Goal: Task Accomplishment & Management: Manage account settings

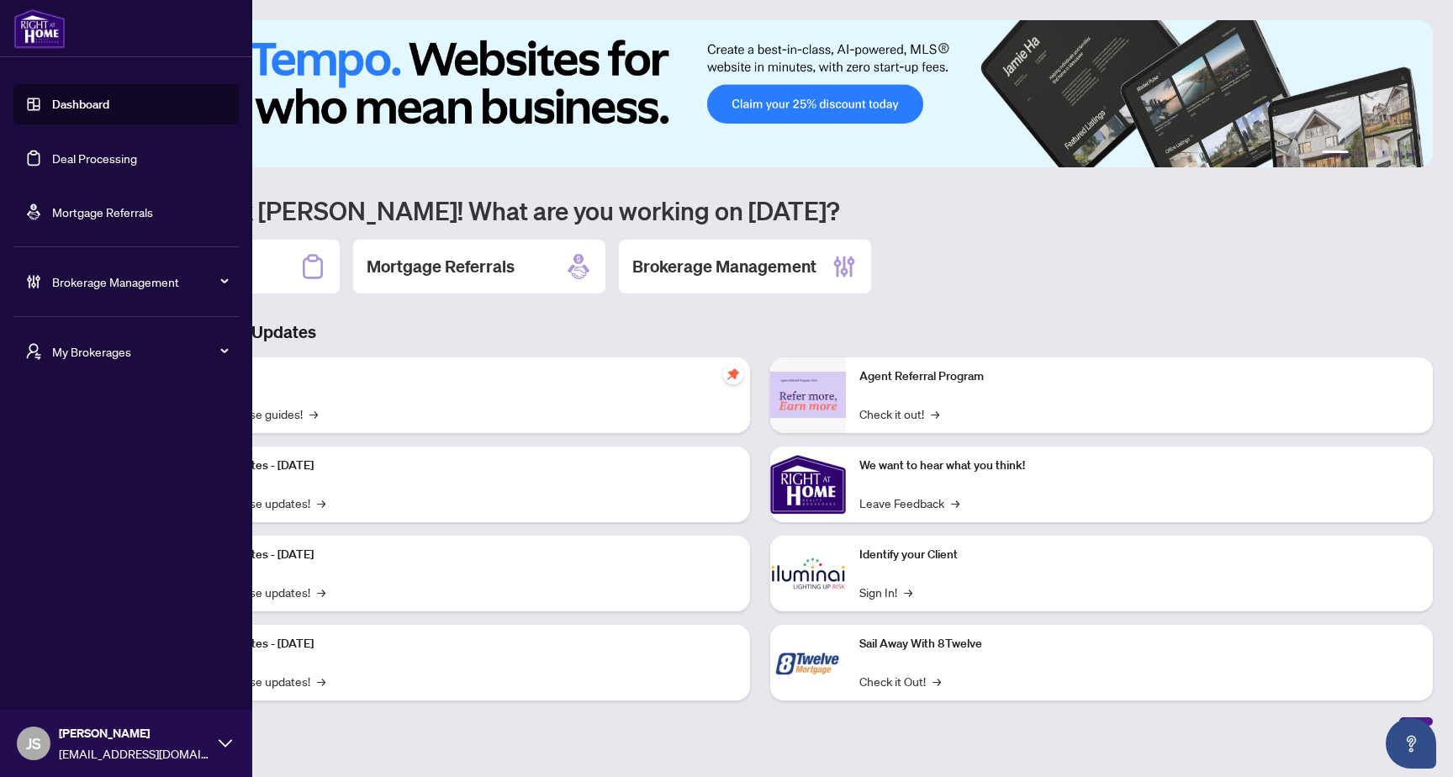
click at [119, 287] on span "Brokerage Management" at bounding box center [139, 281] width 175 height 18
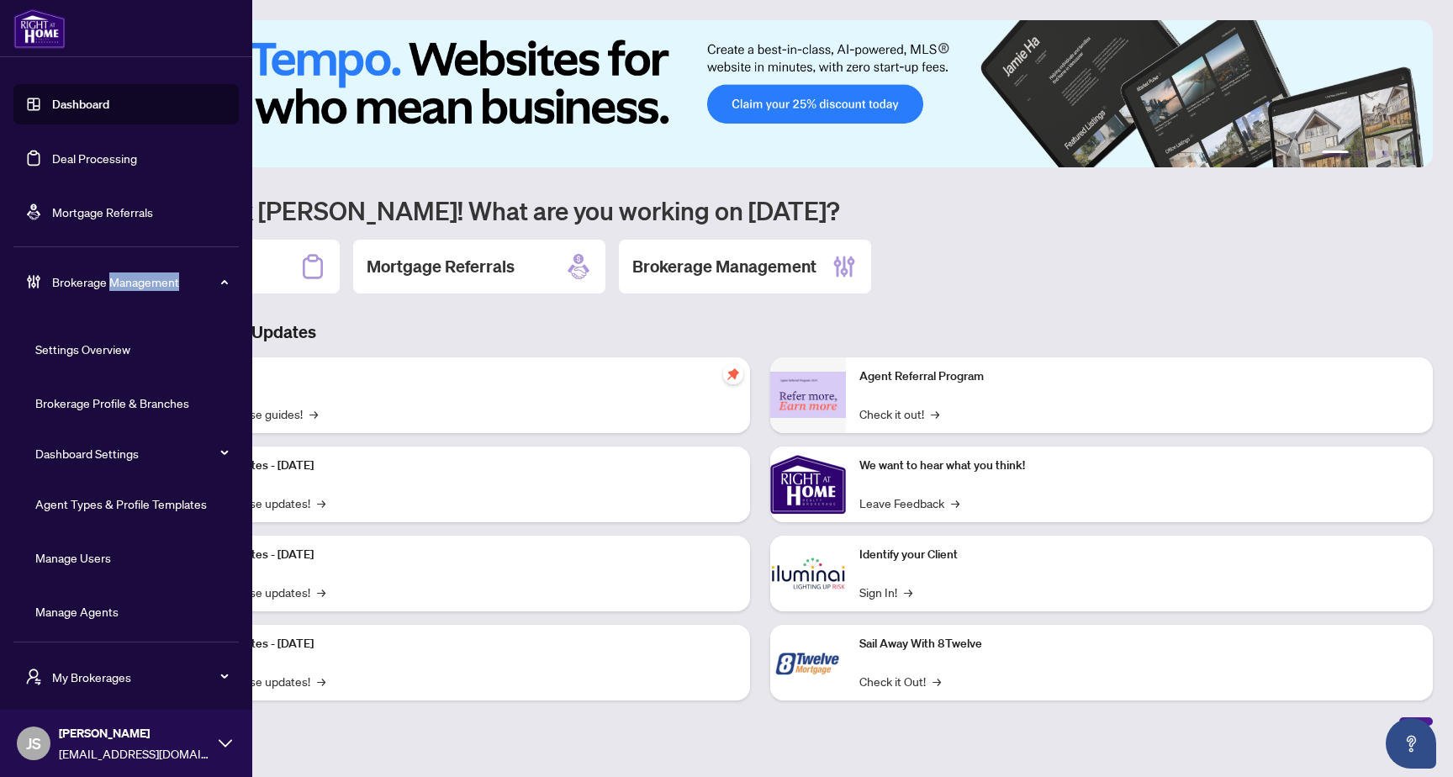
click at [119, 287] on span "Brokerage Management" at bounding box center [139, 281] width 175 height 18
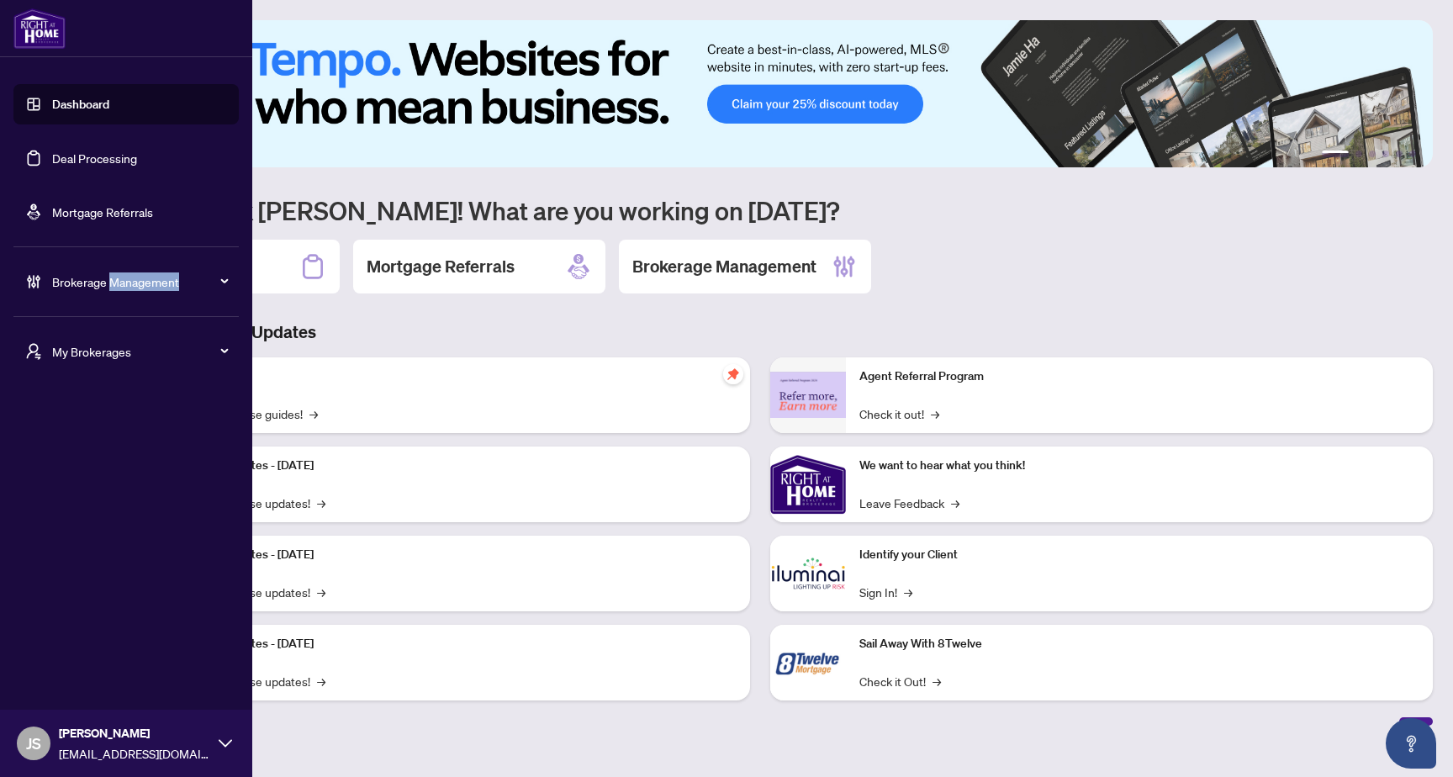
click at [119, 287] on span "Brokerage Management" at bounding box center [139, 281] width 175 height 18
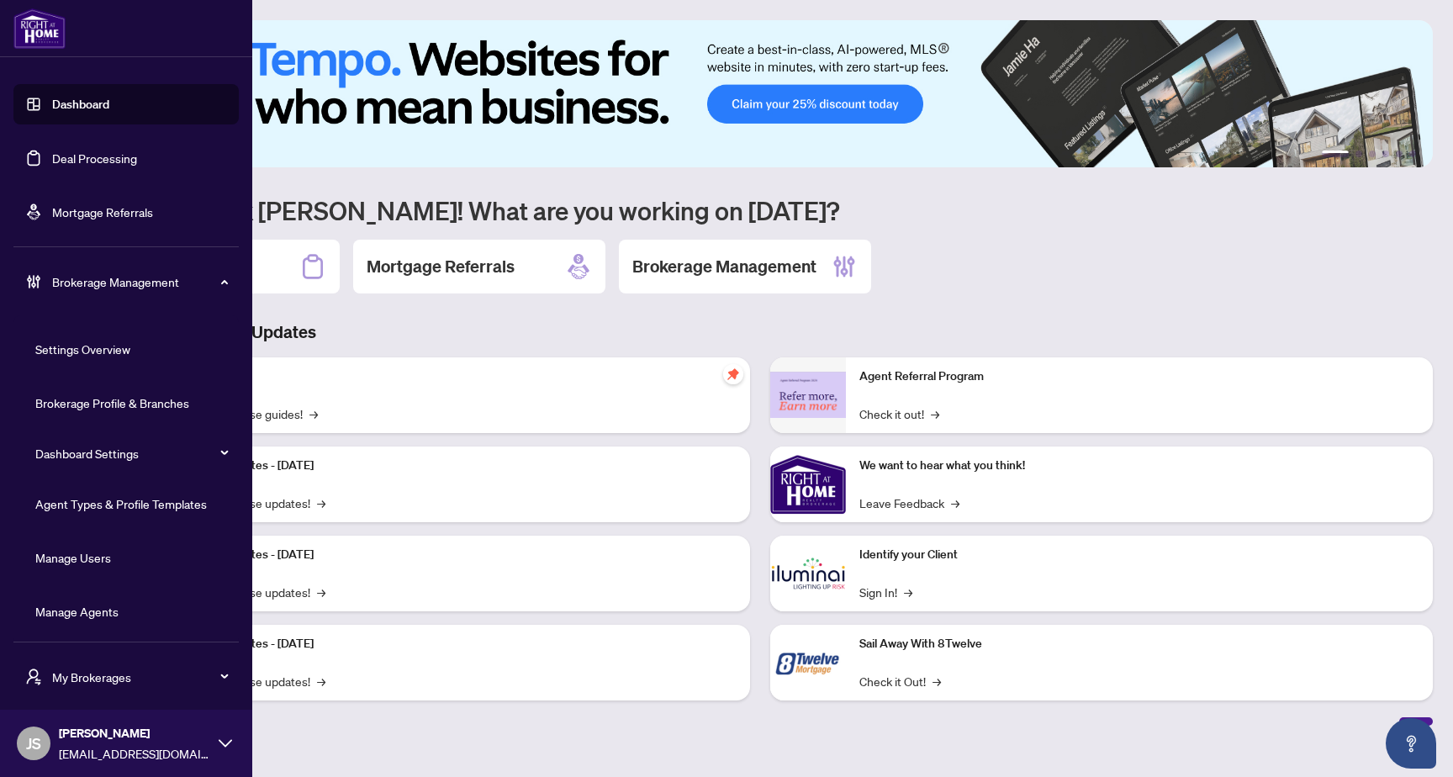
click at [69, 619] on link "Manage Agents" at bounding box center [76, 611] width 83 height 15
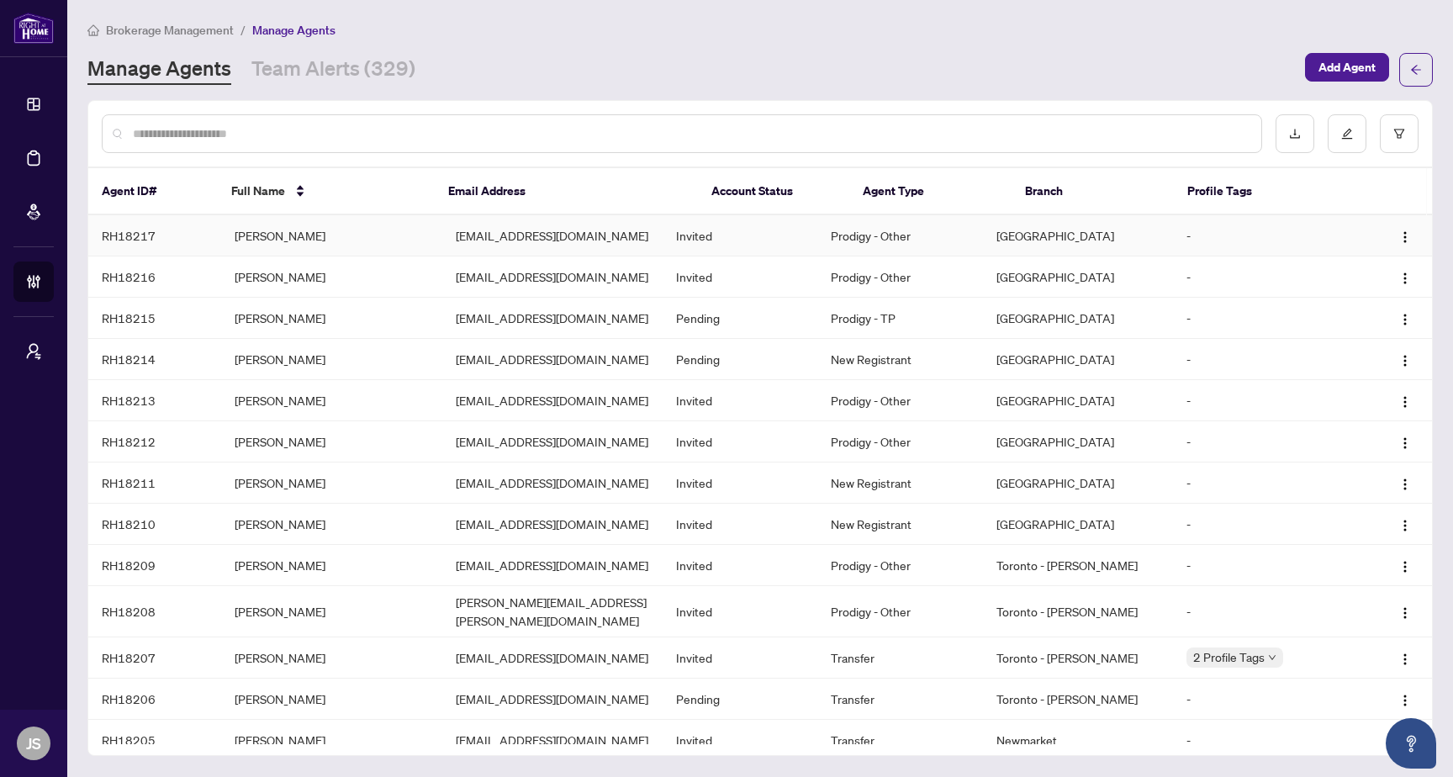
click at [573, 237] on td "[EMAIL_ADDRESS][DOMAIN_NAME]" at bounding box center [552, 235] width 221 height 41
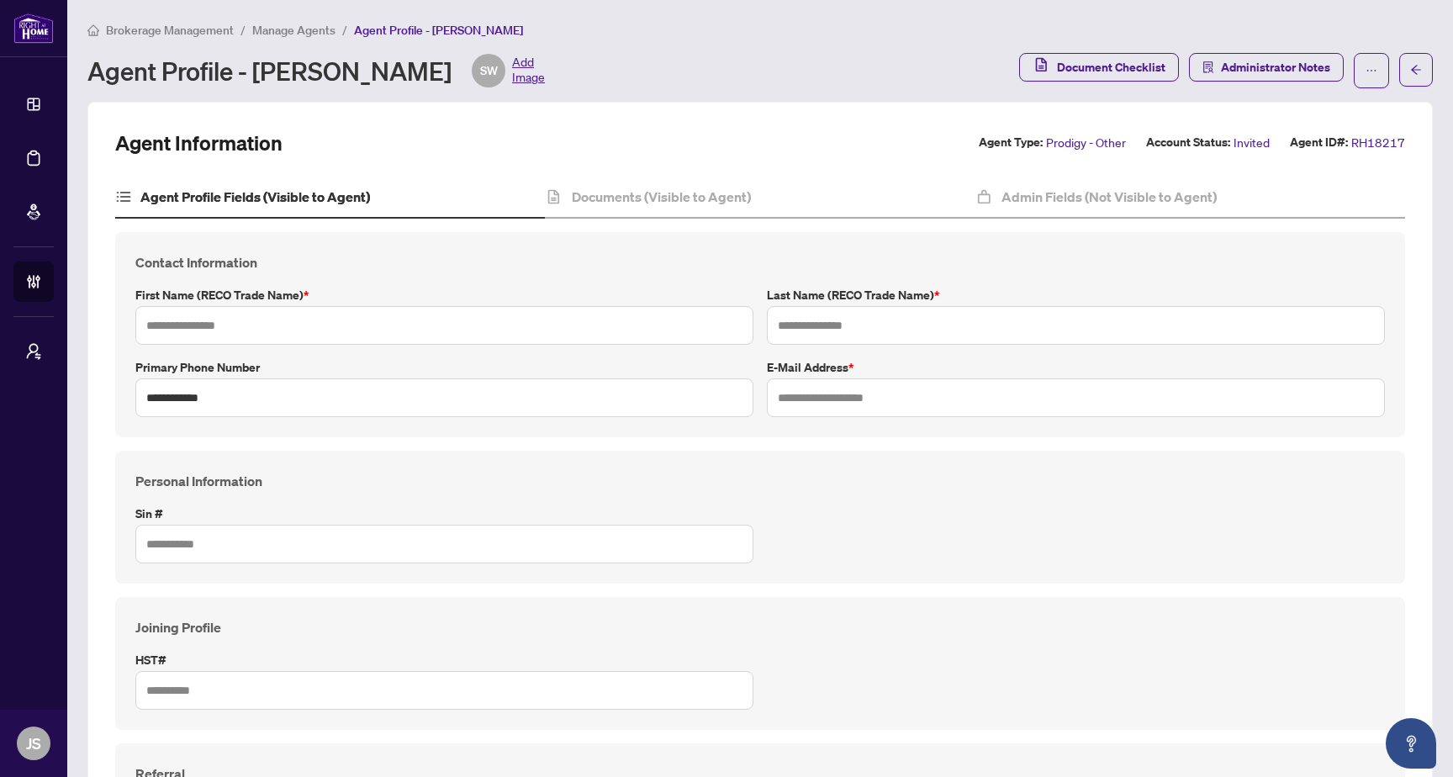
type input "*******"
type input "******"
type input "**********"
click at [1160, 209] on div "Admin Fields (Not Visible to Agent)" at bounding box center [1190, 198] width 430 height 42
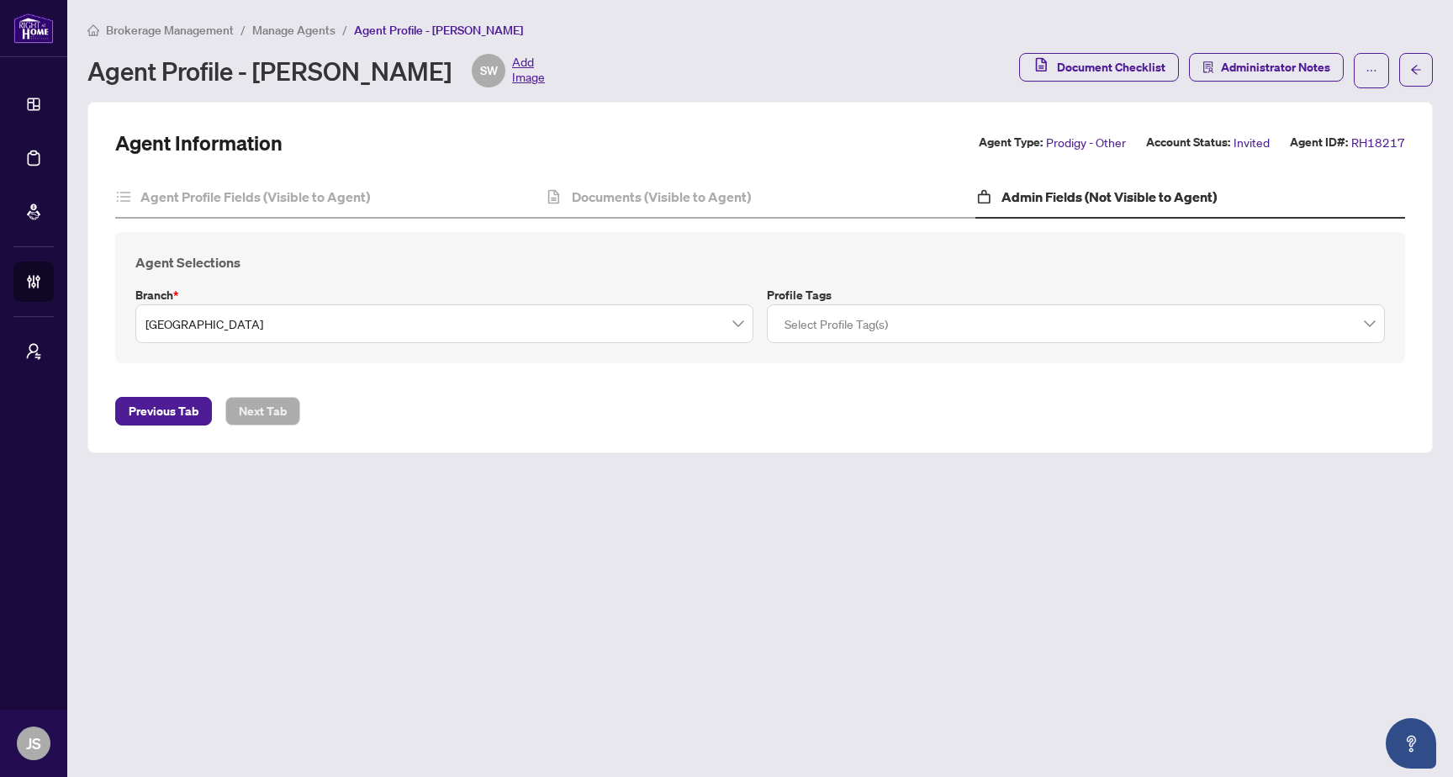
click at [283, 80] on div "Agent Profile - [PERSON_NAME] SW Add Image" at bounding box center [315, 71] width 457 height 34
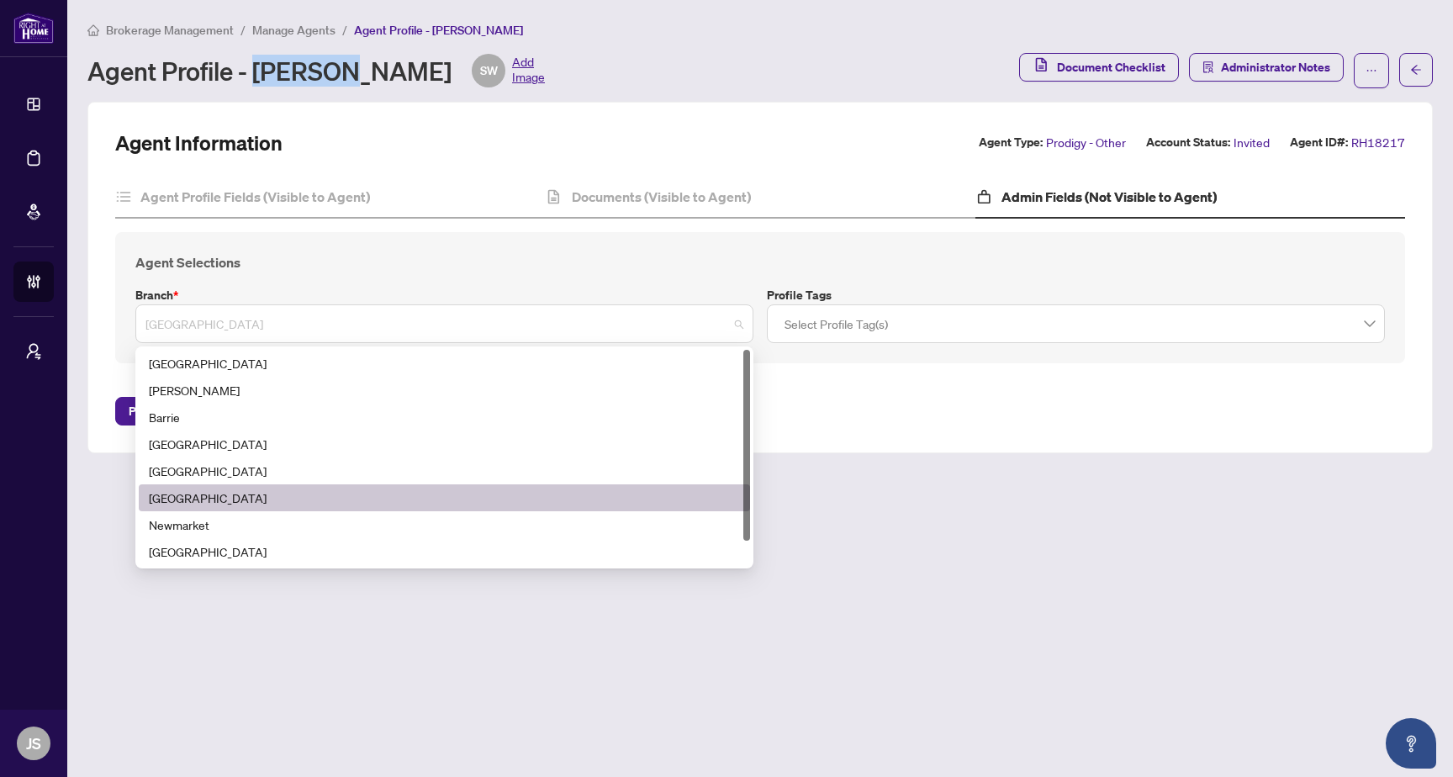
click at [276, 321] on span "[GEOGRAPHIC_DATA]" at bounding box center [444, 324] width 598 height 32
click at [332, 238] on div "Agent Selections Branch * [GEOGRAPHIC_DATA] 5 6 7 [GEOGRAPHIC_DATA] [GEOGRAPHIC…" at bounding box center [760, 297] width 1290 height 131
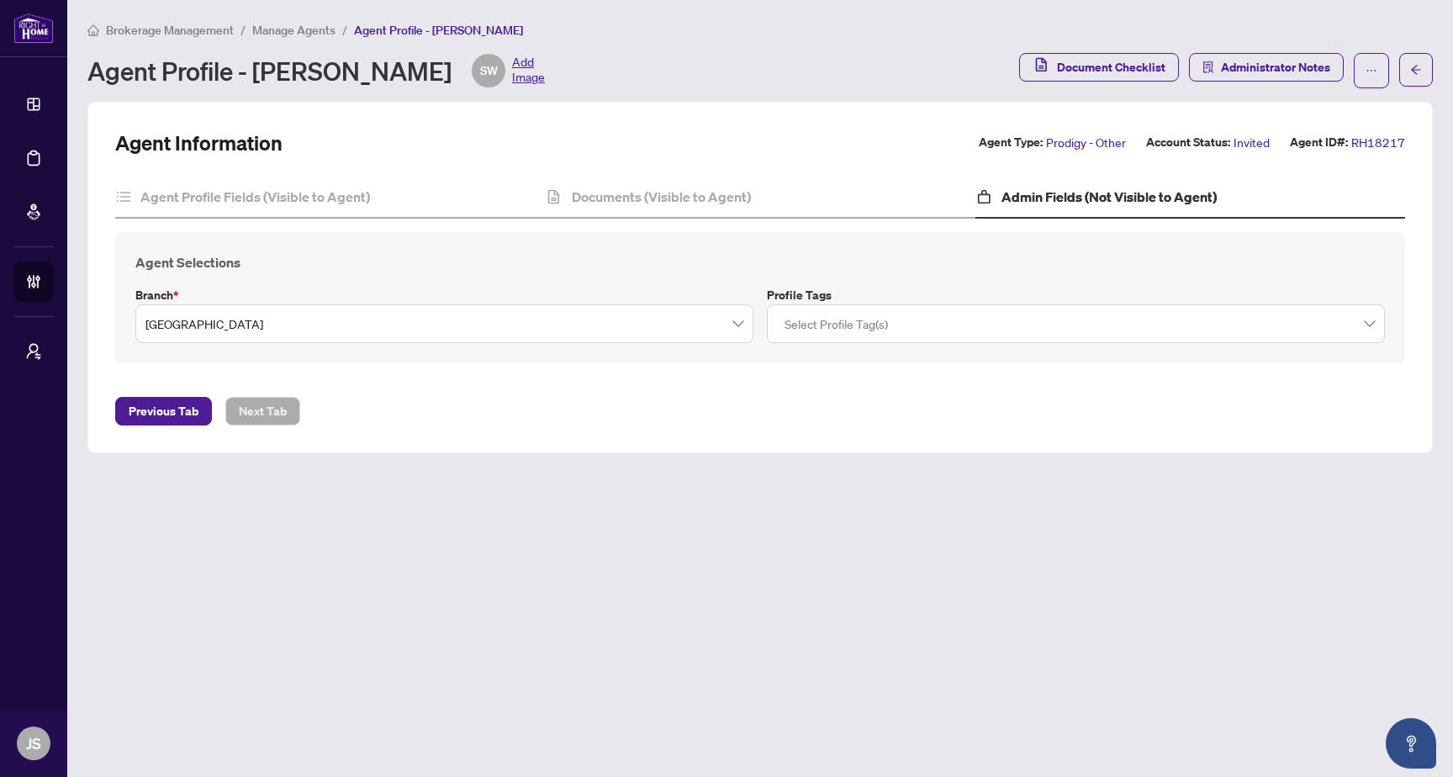
click at [697, 440] on div "Agent Information Agent Type: Prodigy - Other Account Status: Invited Agent ID#…" at bounding box center [759, 277] width 1345 height 351
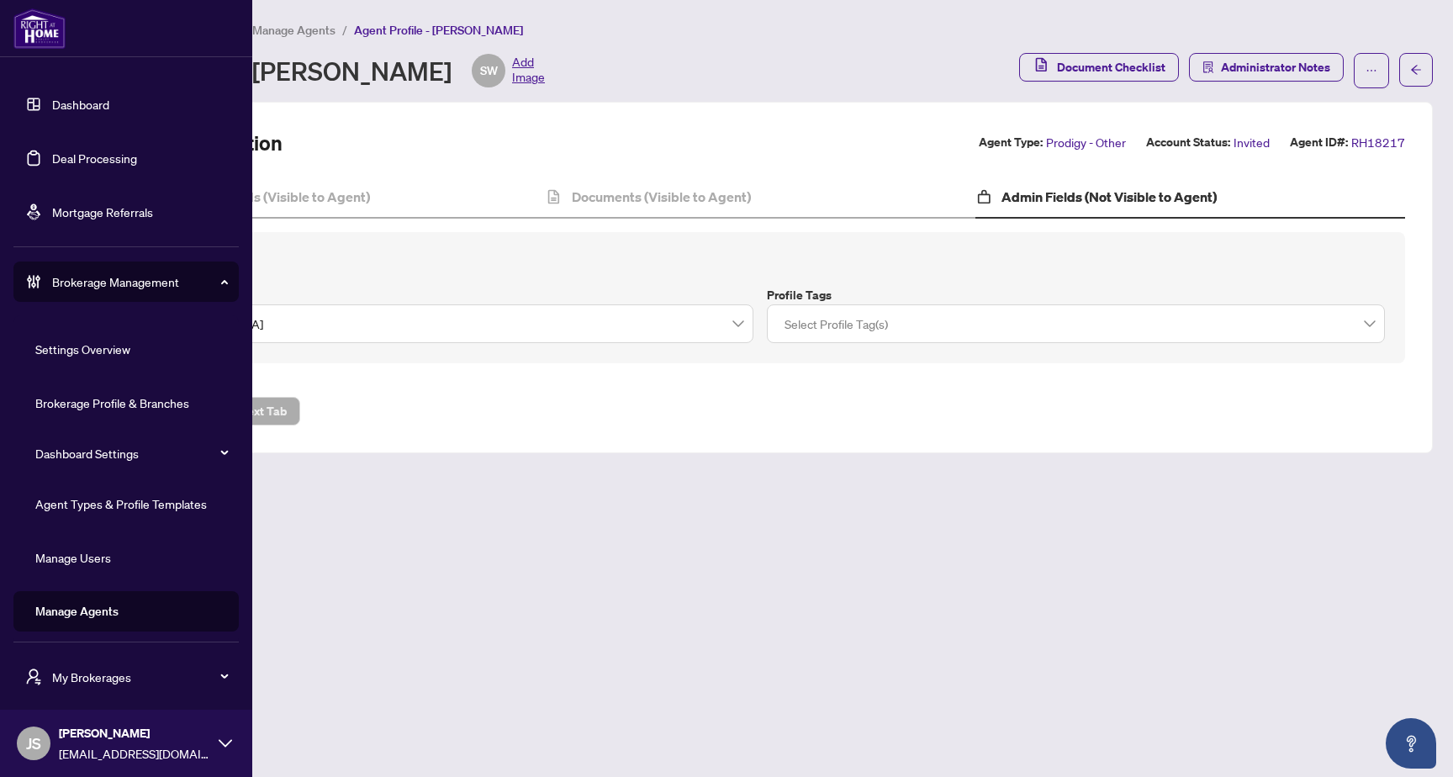
click at [86, 557] on link "Manage Users" at bounding box center [73, 557] width 76 height 15
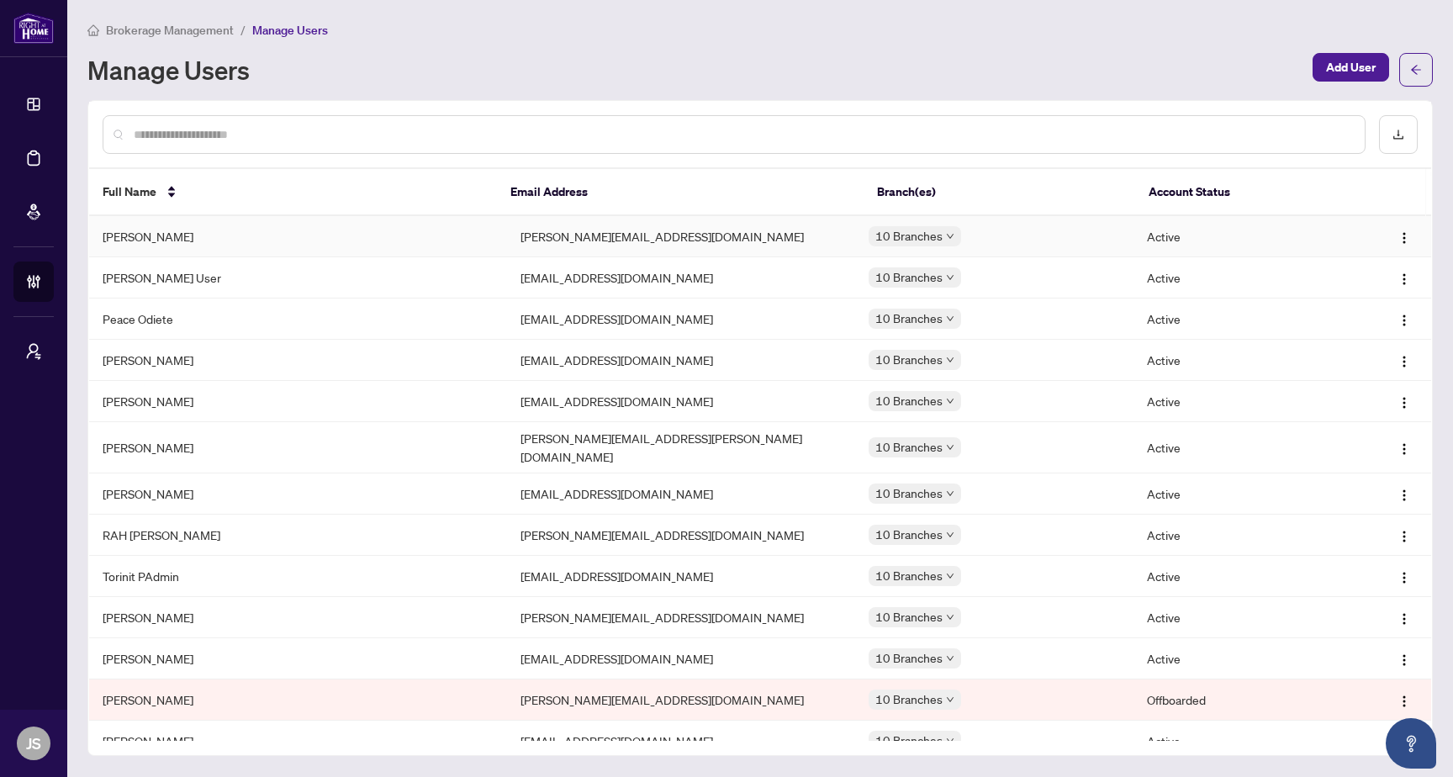
click at [769, 241] on td "[PERSON_NAME][EMAIL_ADDRESS][DOMAIN_NAME]" at bounding box center [681, 236] width 348 height 41
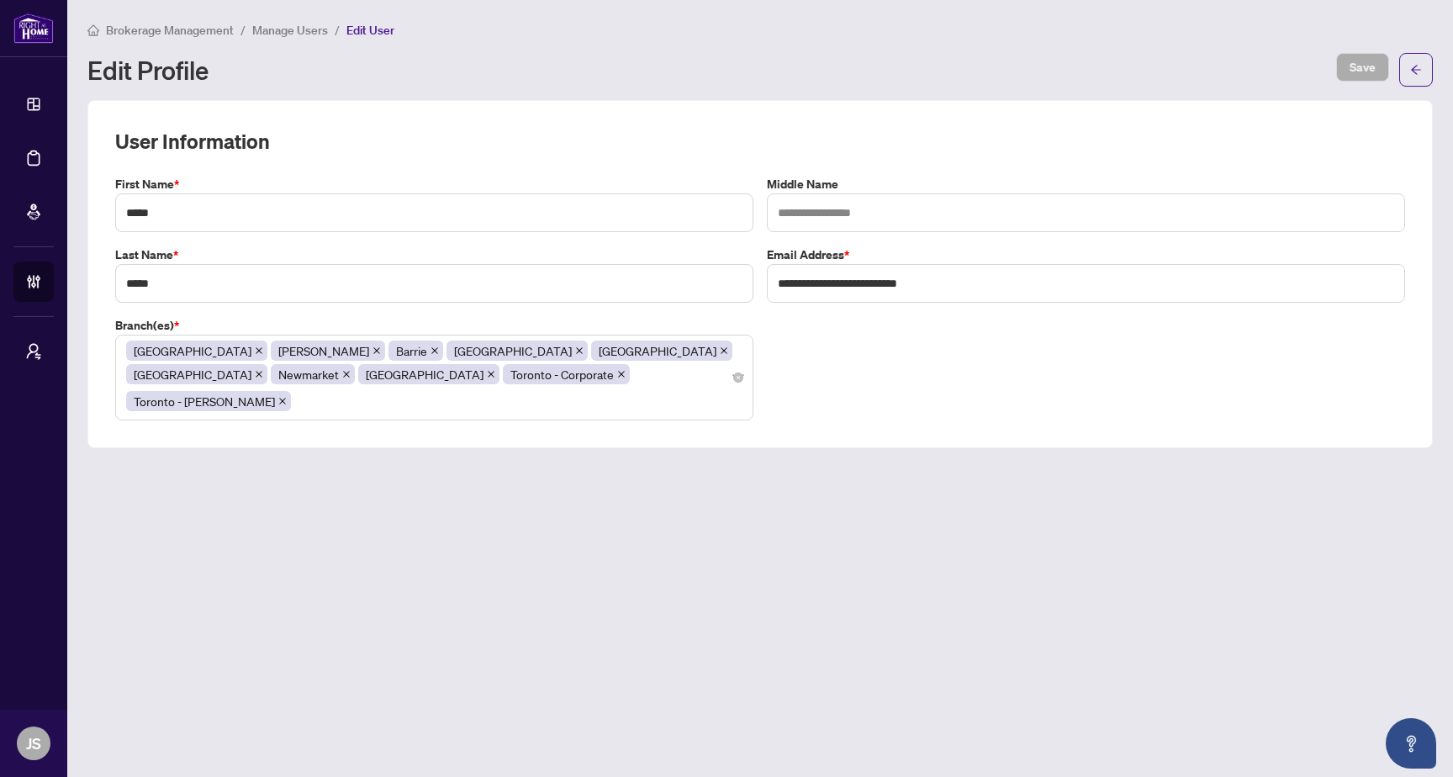
click at [155, 330] on label "Branch(es) *" at bounding box center [434, 325] width 638 height 18
